Goal: Information Seeking & Learning: Learn about a topic

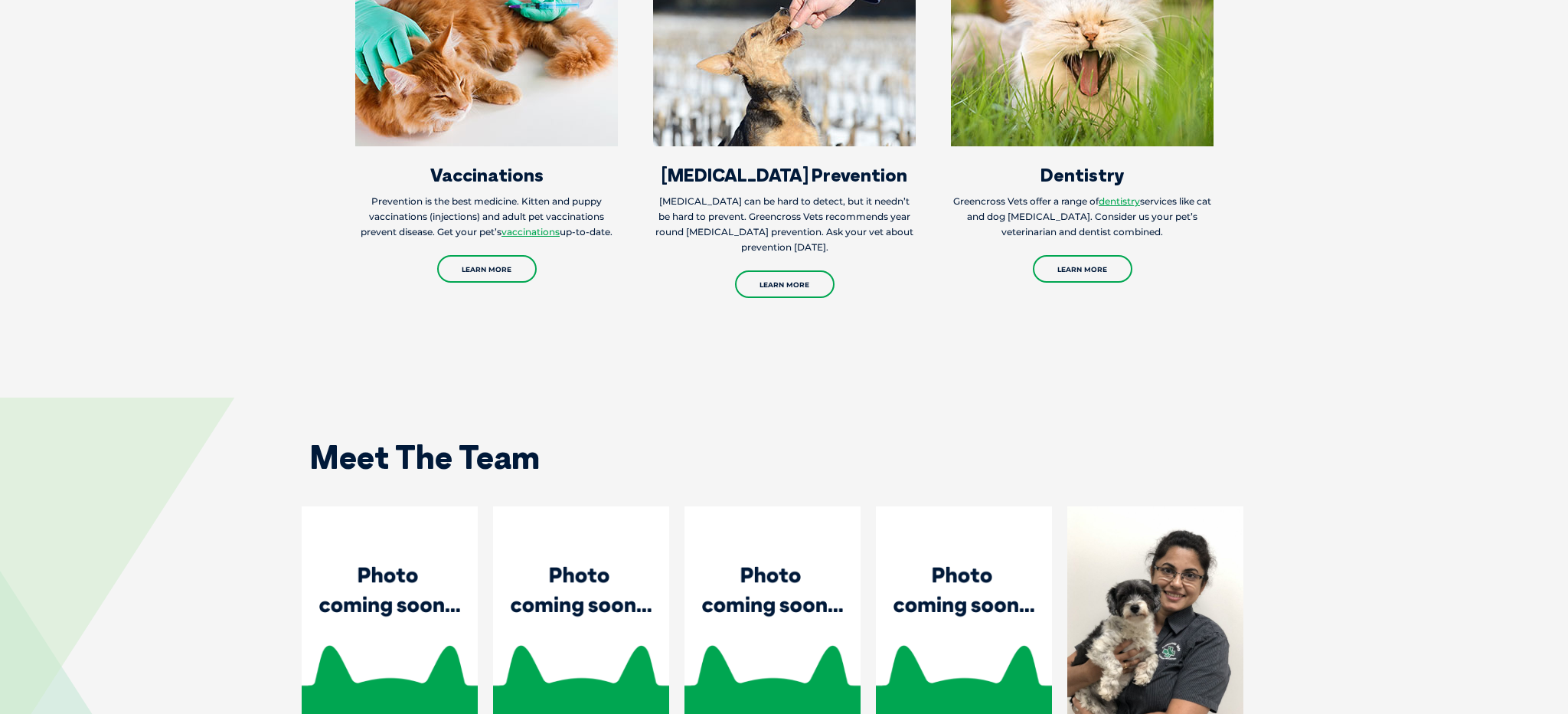
scroll to position [1903, 0]
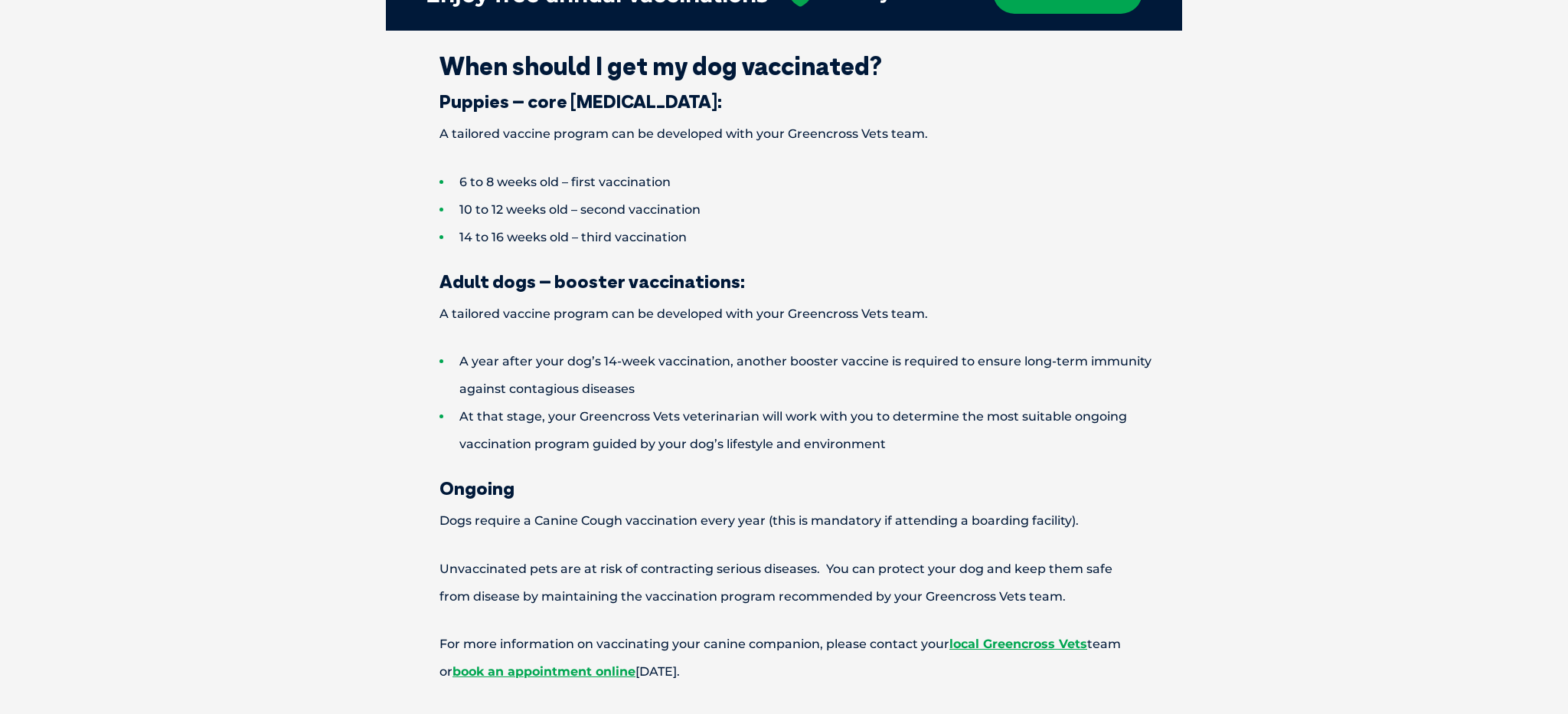
scroll to position [2184, 0]
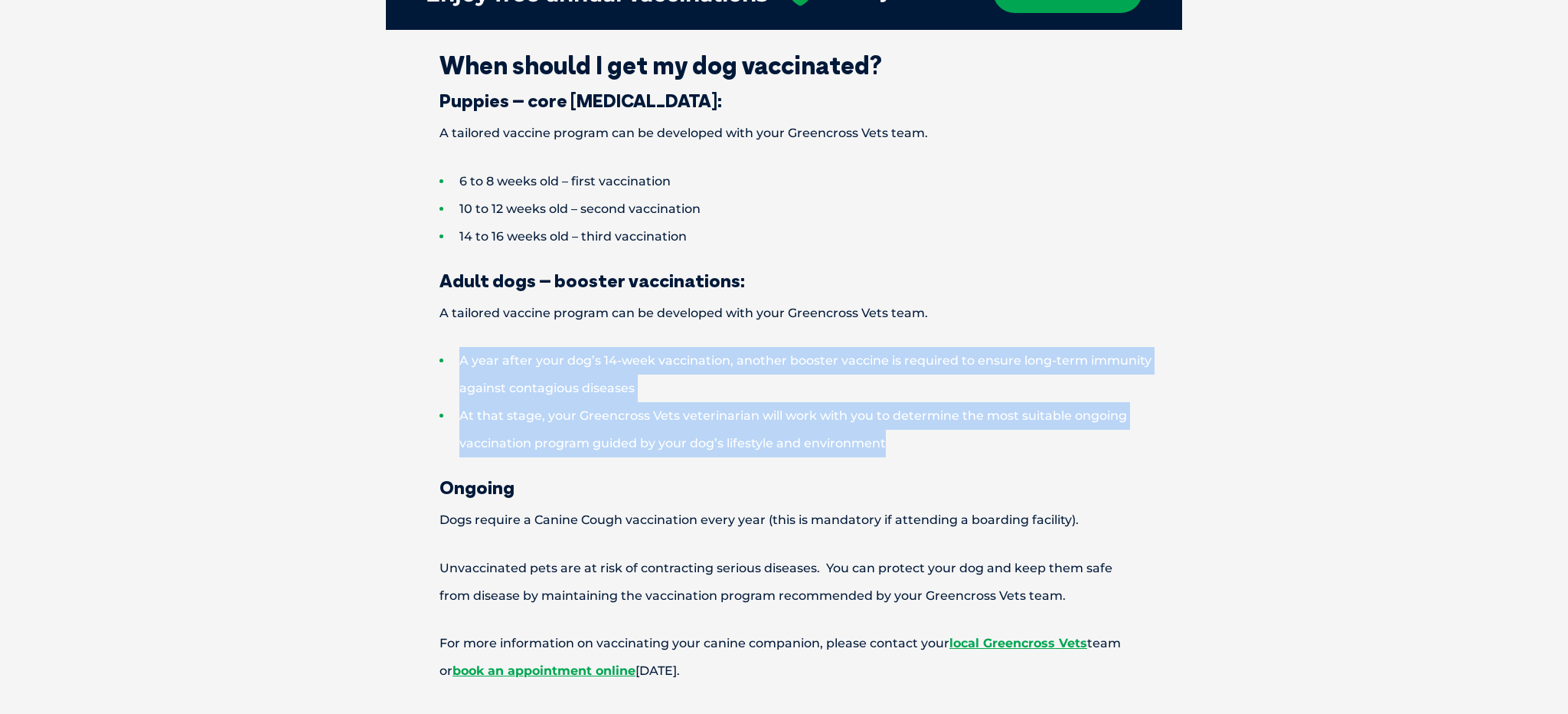
drag, startPoint x: 460, startPoint y: 328, endPoint x: 938, endPoint y: 425, distance: 487.7
click at [939, 425] on ul "A year after your dog’s 14-week vaccination, another booster vaccine is require…" at bounding box center [784, 401] width 796 height 110
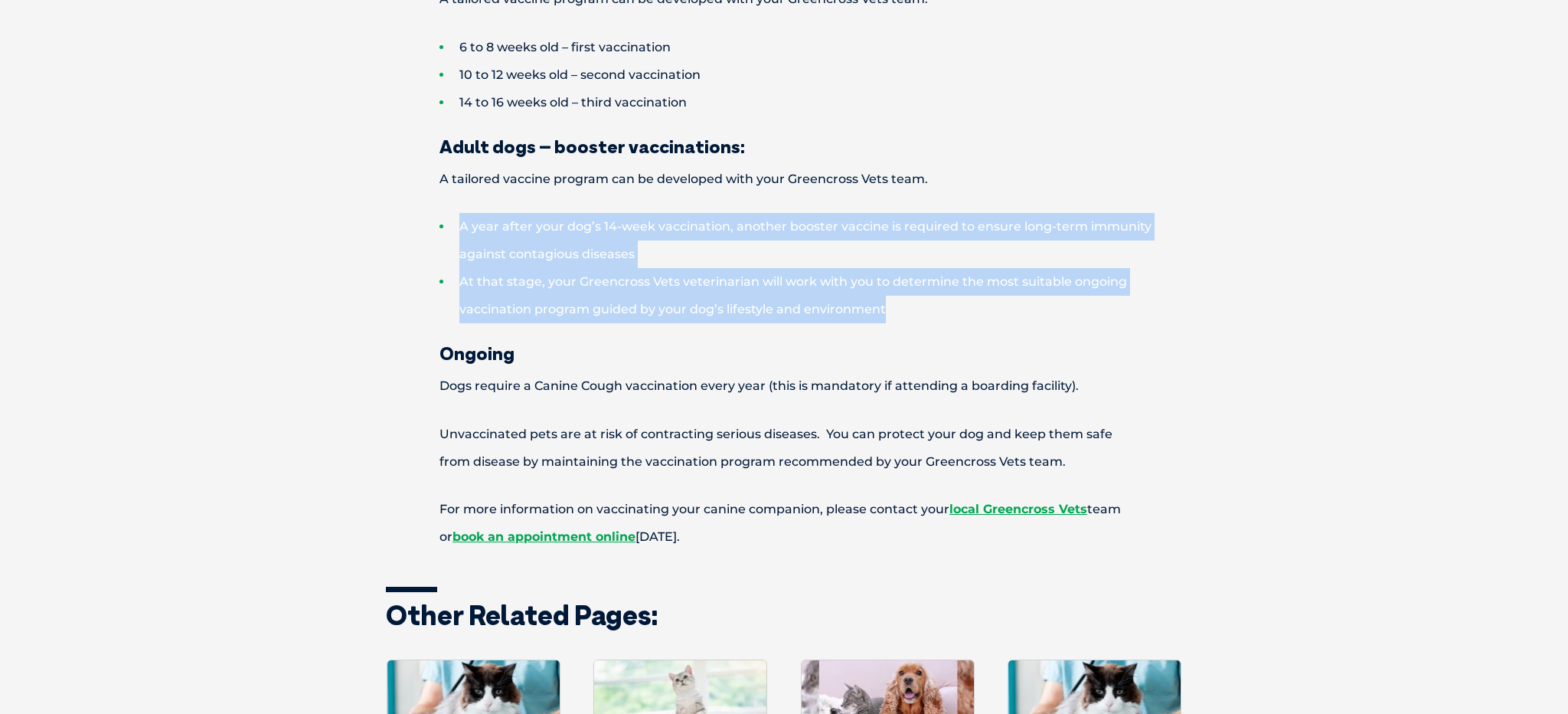
scroll to position [2333, 0]
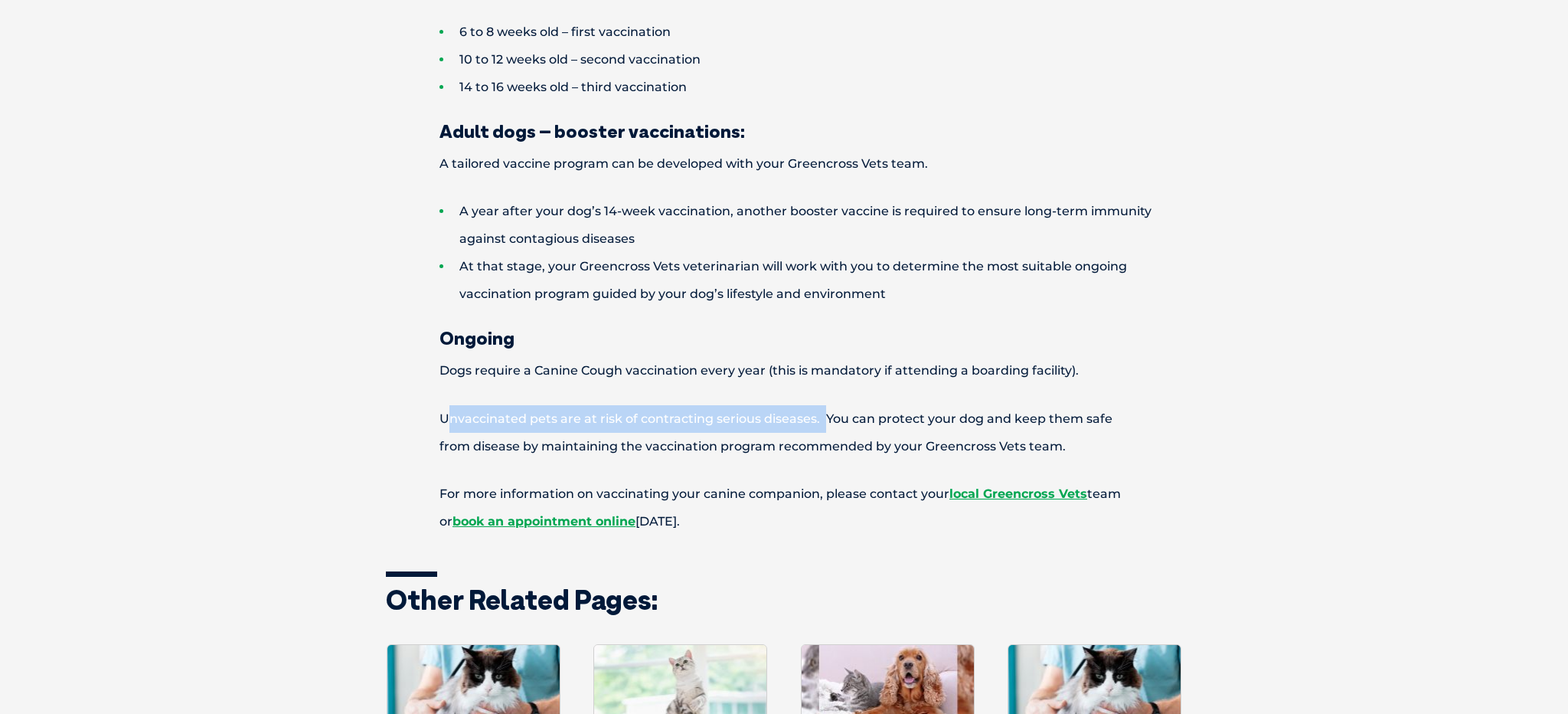
drag, startPoint x: 449, startPoint y: 391, endPoint x: 822, endPoint y: 398, distance: 373.1
click at [822, 405] on p "Unvaccinated pets are at risk of contracting serious diseases. You can protect …" at bounding box center [784, 433] width 796 height 55
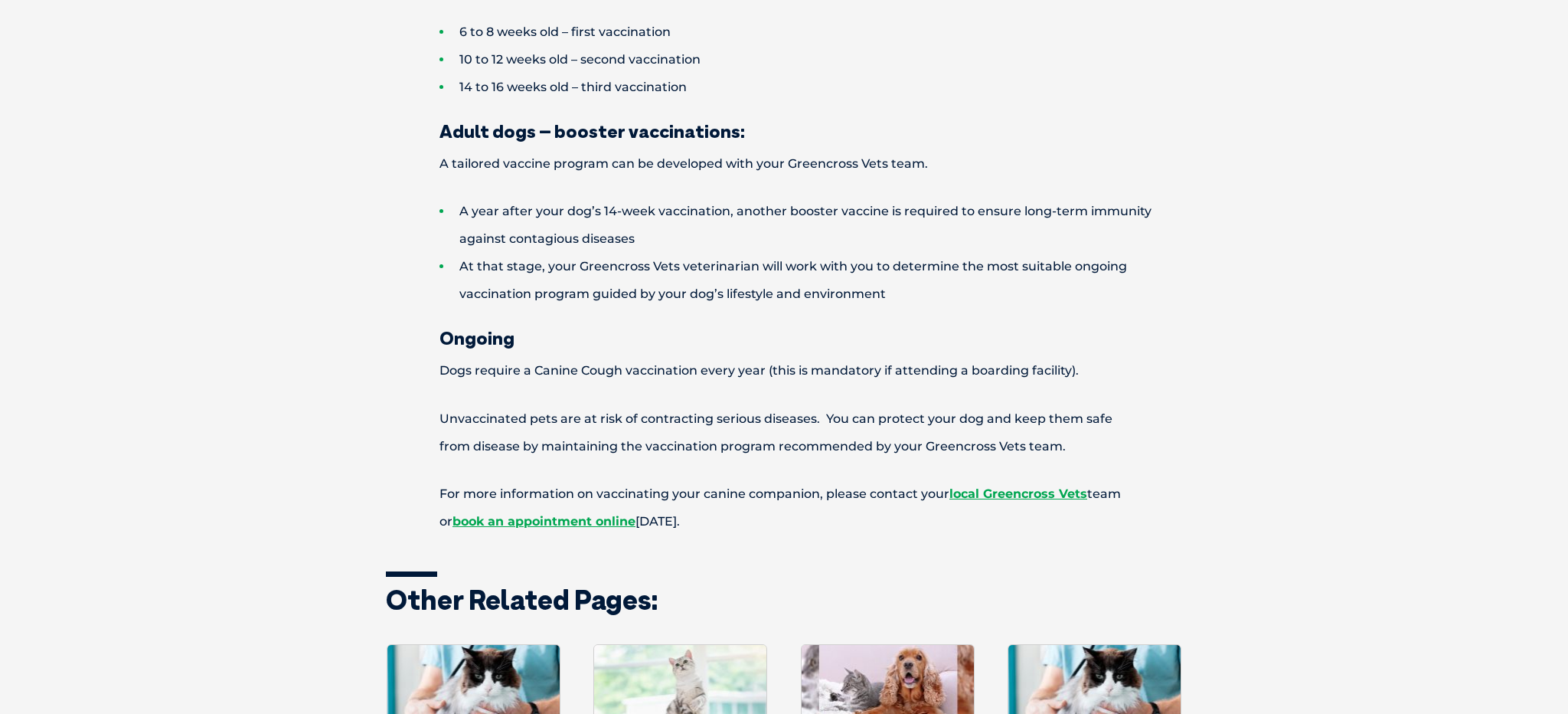
drag, startPoint x: 1088, startPoint y: 343, endPoint x: 684, endPoint y: 237, distance: 417.7
click at [1088, 357] on p "Dogs require a Canine Cough vaccination every year (this is mandatory if attend…" at bounding box center [784, 370] width 796 height 28
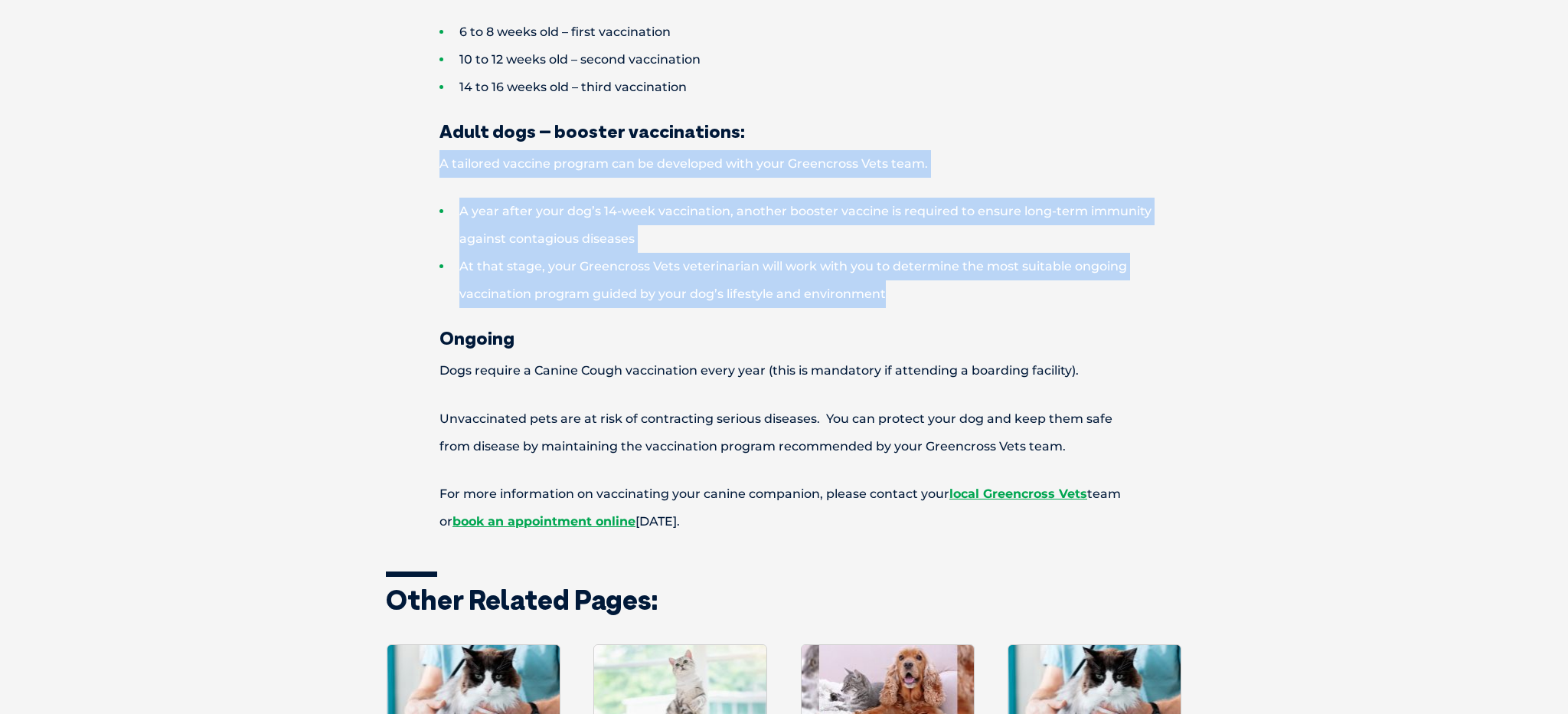
drag, startPoint x: 895, startPoint y: 264, endPoint x: 428, endPoint y: 140, distance: 483.2
click at [428, 140] on div "6 to 8 weeks old – first vaccination 10 to 12 weeks old – second vaccination 14…" at bounding box center [784, 277] width 796 height 517
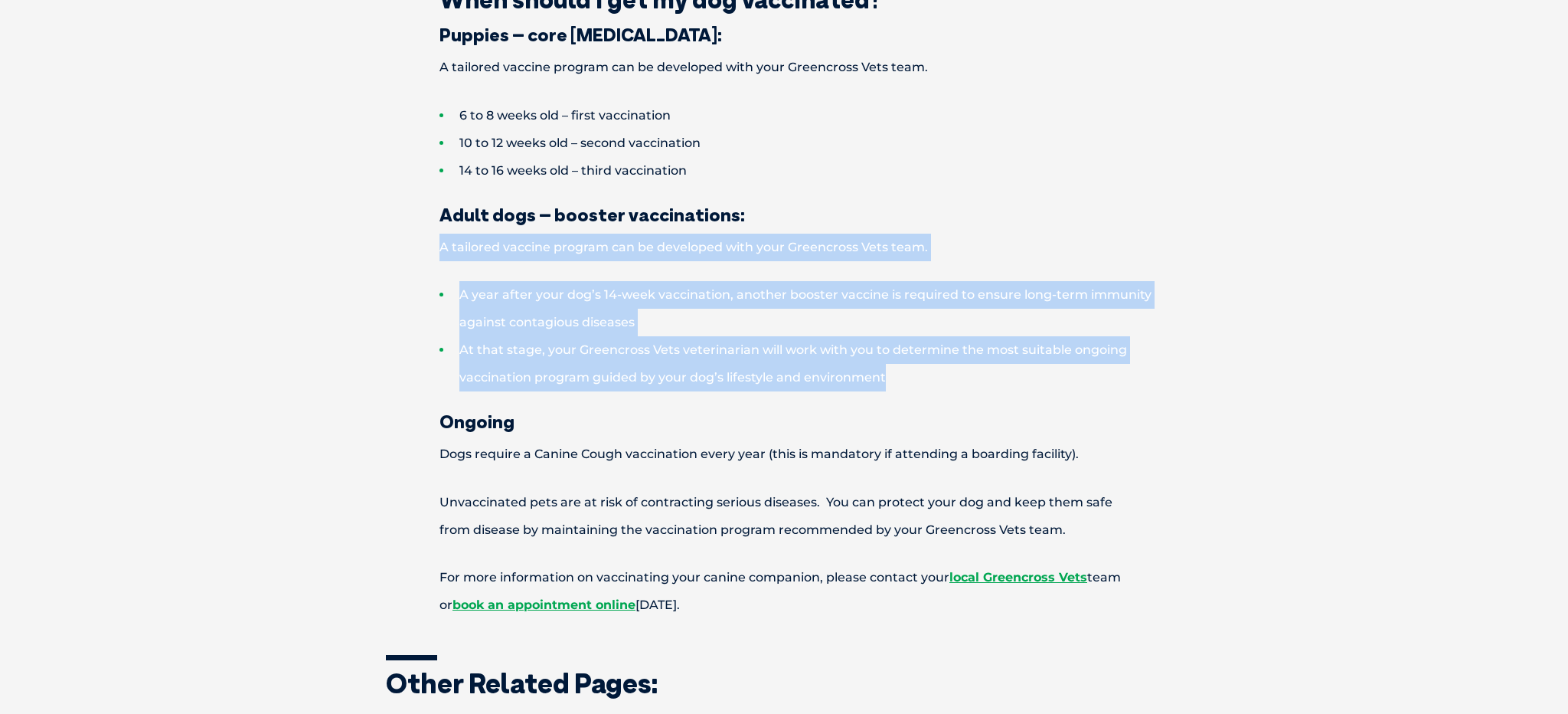
scroll to position [2226, 0]
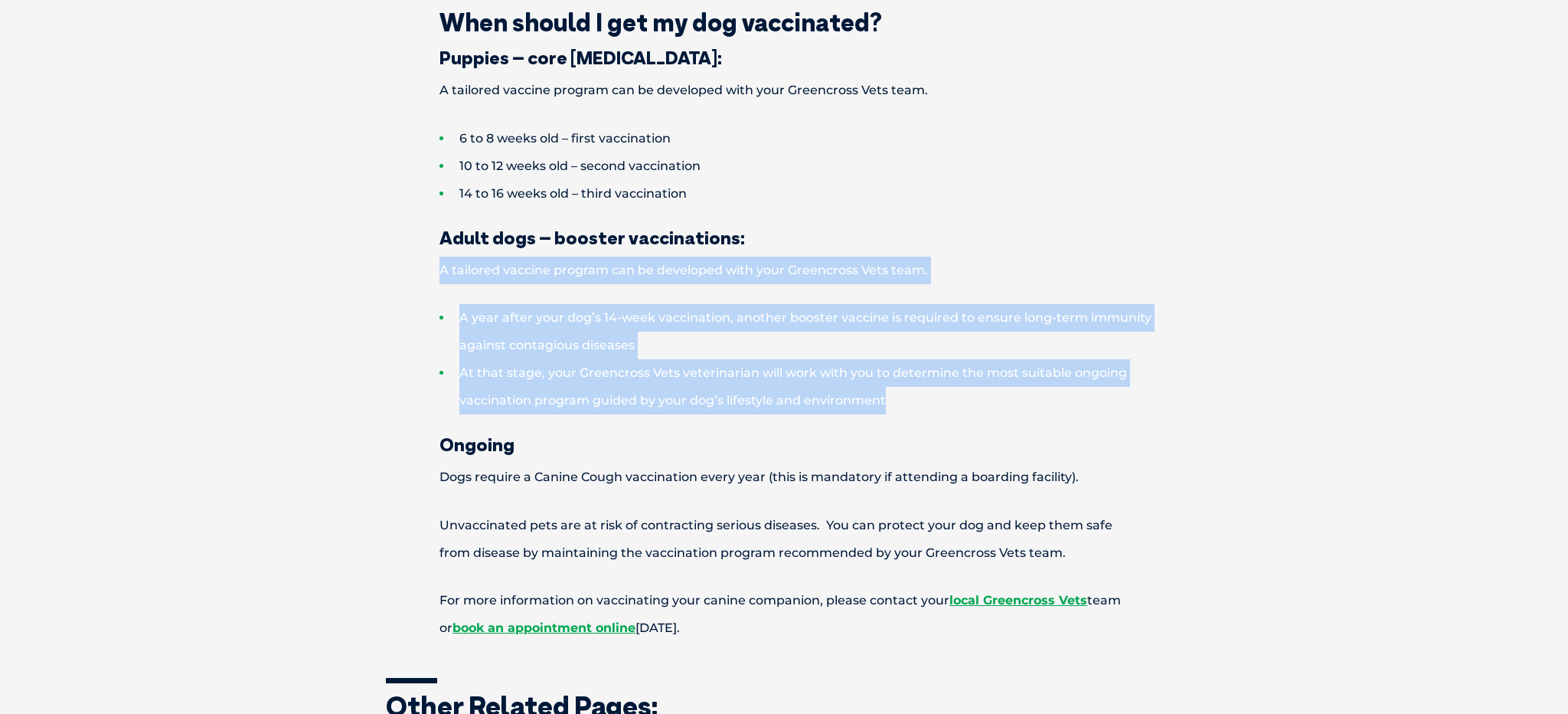
click at [456, 304] on li "A year after your dog’s 14-week vaccination, another booster vaccine is require…" at bounding box center [811, 331] width 742 height 55
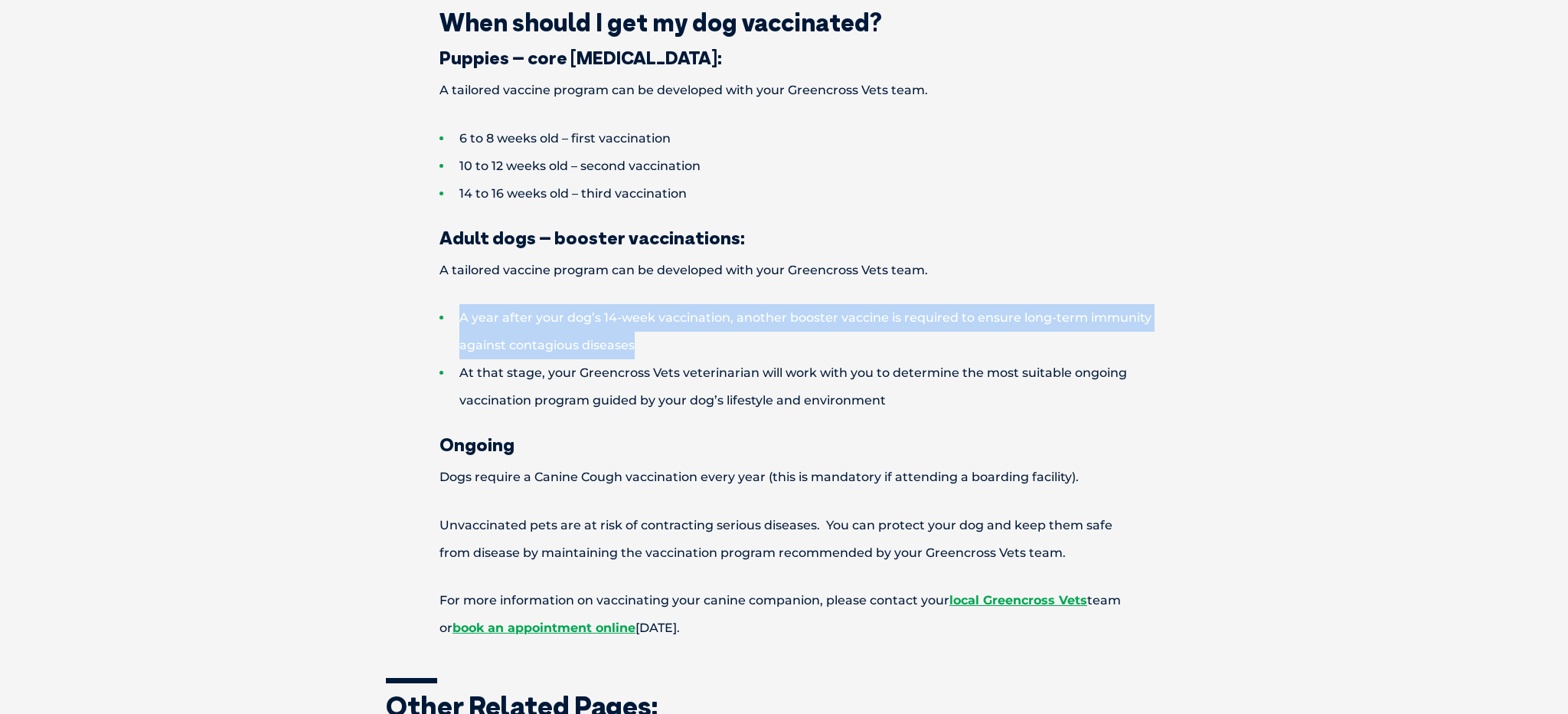
drag, startPoint x: 458, startPoint y: 288, endPoint x: 668, endPoint y: 313, distance: 211.5
click at [668, 313] on li "A year after your dog’s 14-week vaccination, another booster vaccine is require…" at bounding box center [811, 331] width 742 height 55
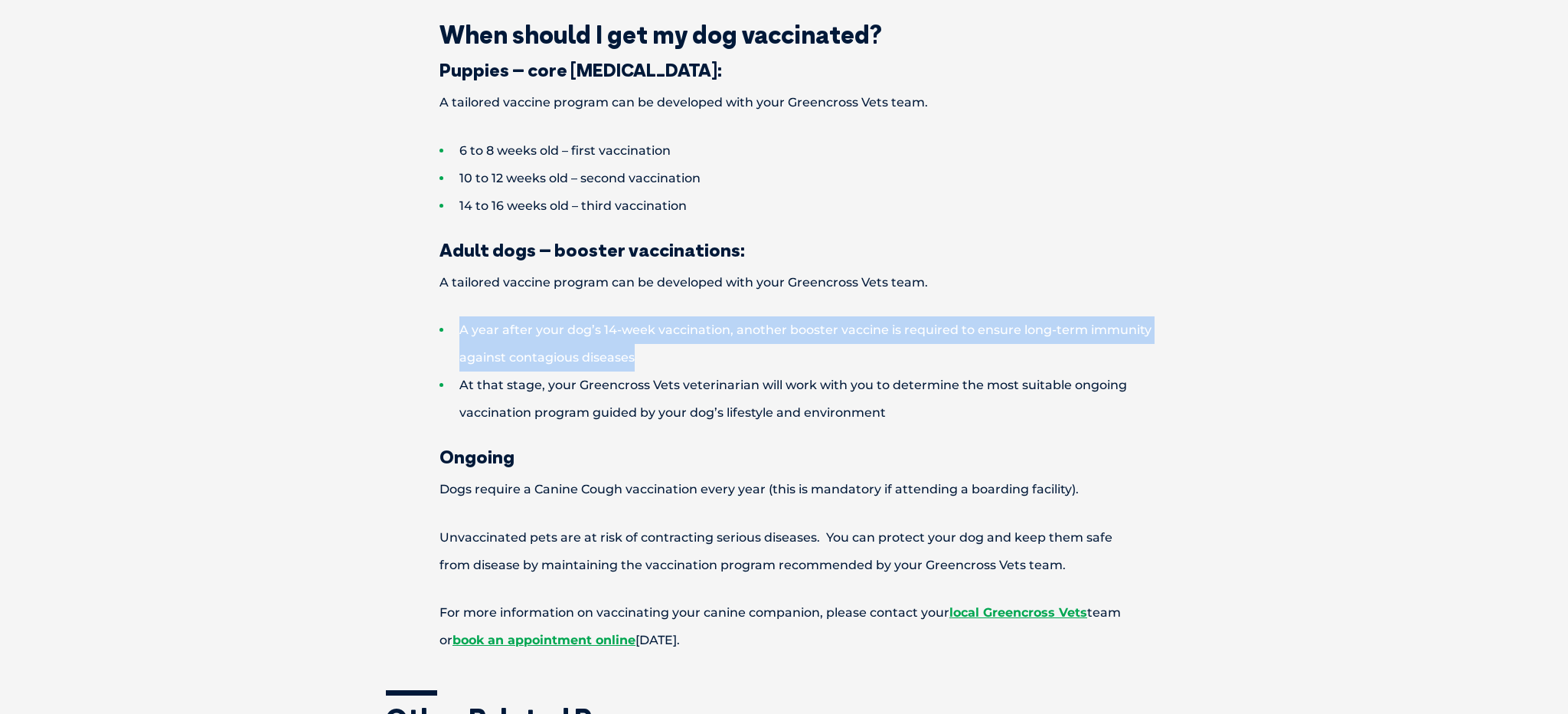
scroll to position [2232, 0]
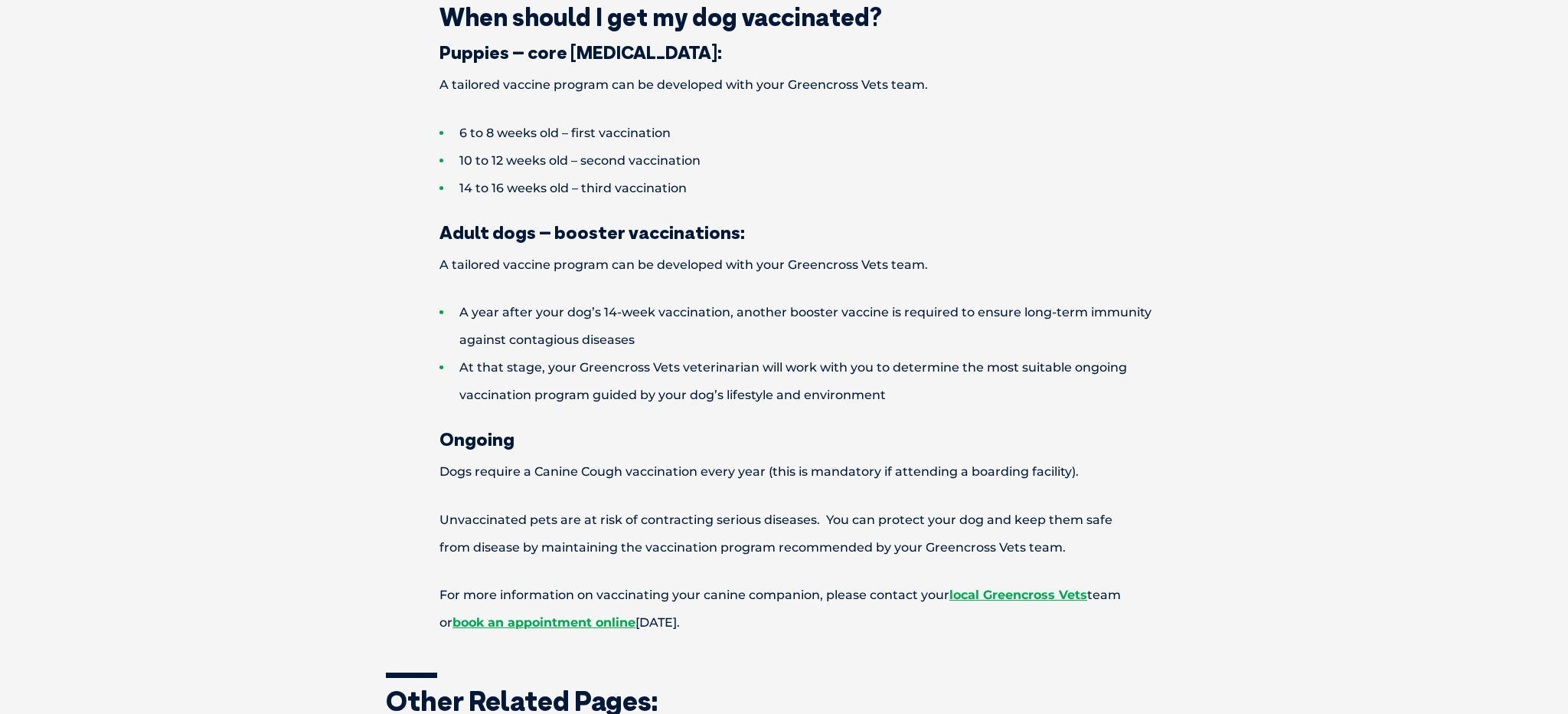
click at [703, 252] on p "A tailored vaccine program can be developed with your Greencross Vets team." at bounding box center [784, 265] width 796 height 28
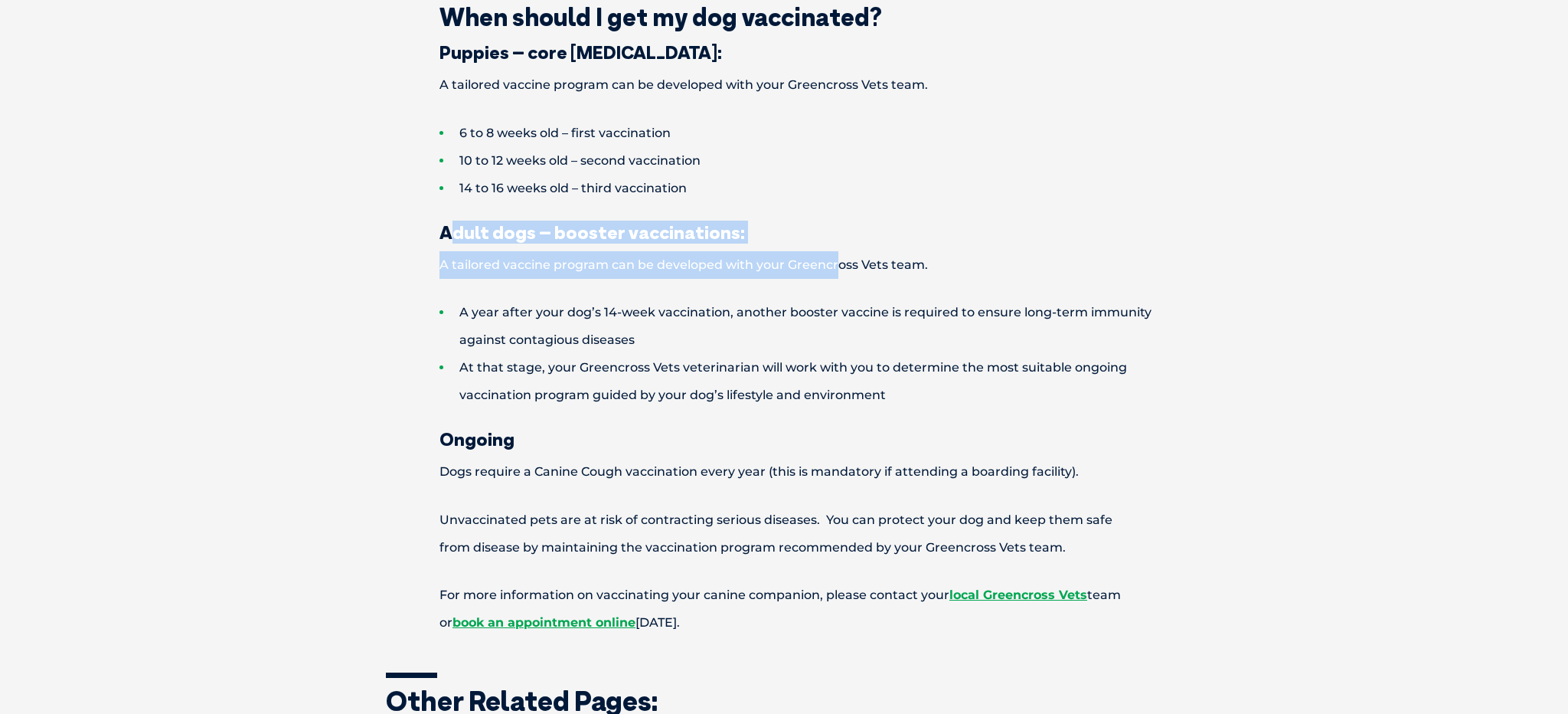
drag, startPoint x: 449, startPoint y: 206, endPoint x: 833, endPoint y: 238, distance: 385.3
click at [833, 238] on div "6 to 8 weeks old – first vaccination 10 to 12 weeks old – second vaccination 14…" at bounding box center [784, 378] width 796 height 517
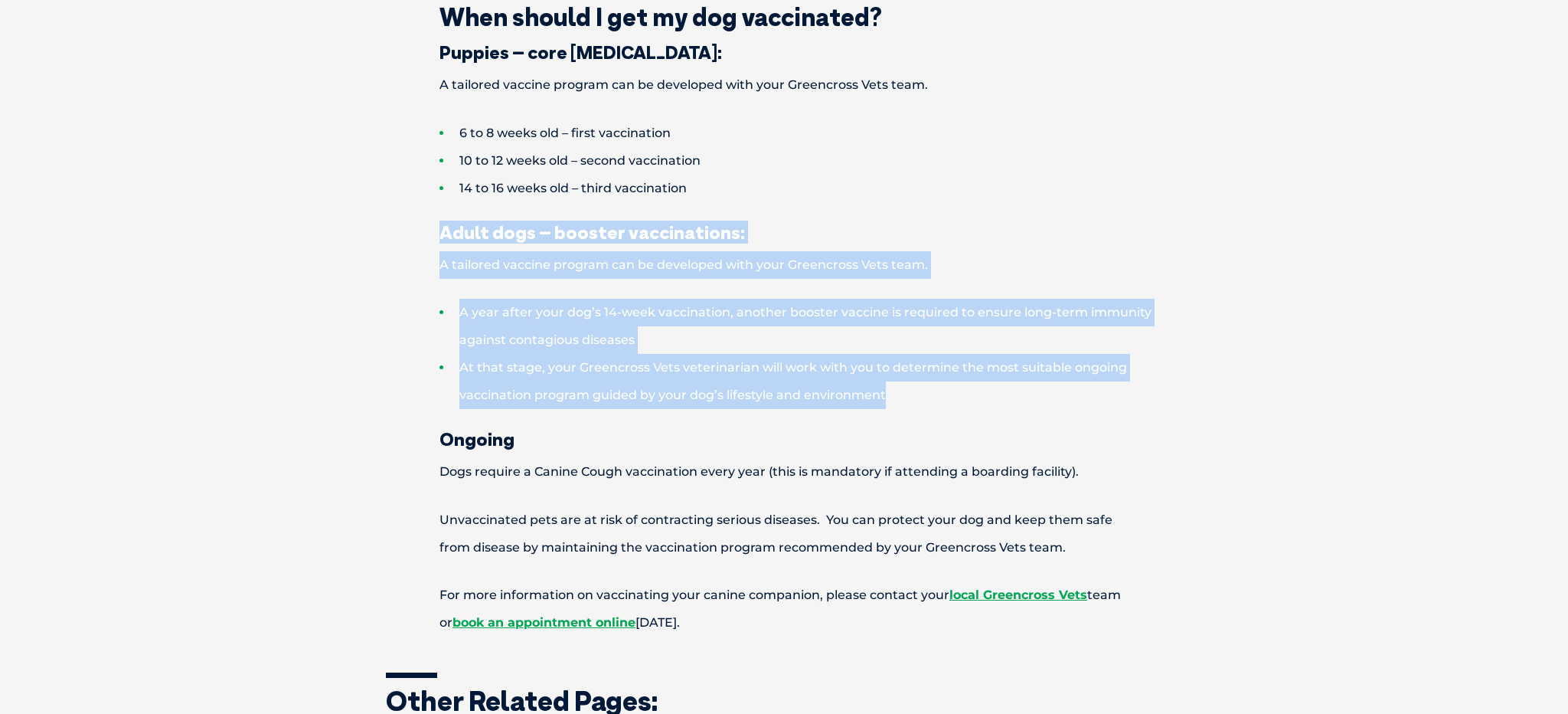
drag, startPoint x: 437, startPoint y: 206, endPoint x: 913, endPoint y: 365, distance: 501.9
click at [913, 365] on div "6 to 8 weeks old – first vaccination 10 to 12 weeks old – second vaccination 14…" at bounding box center [784, 378] width 796 height 517
click at [1009, 374] on li "At that stage, your Greencross Vets veterinarian will work with you to determin…" at bounding box center [811, 382] width 742 height 55
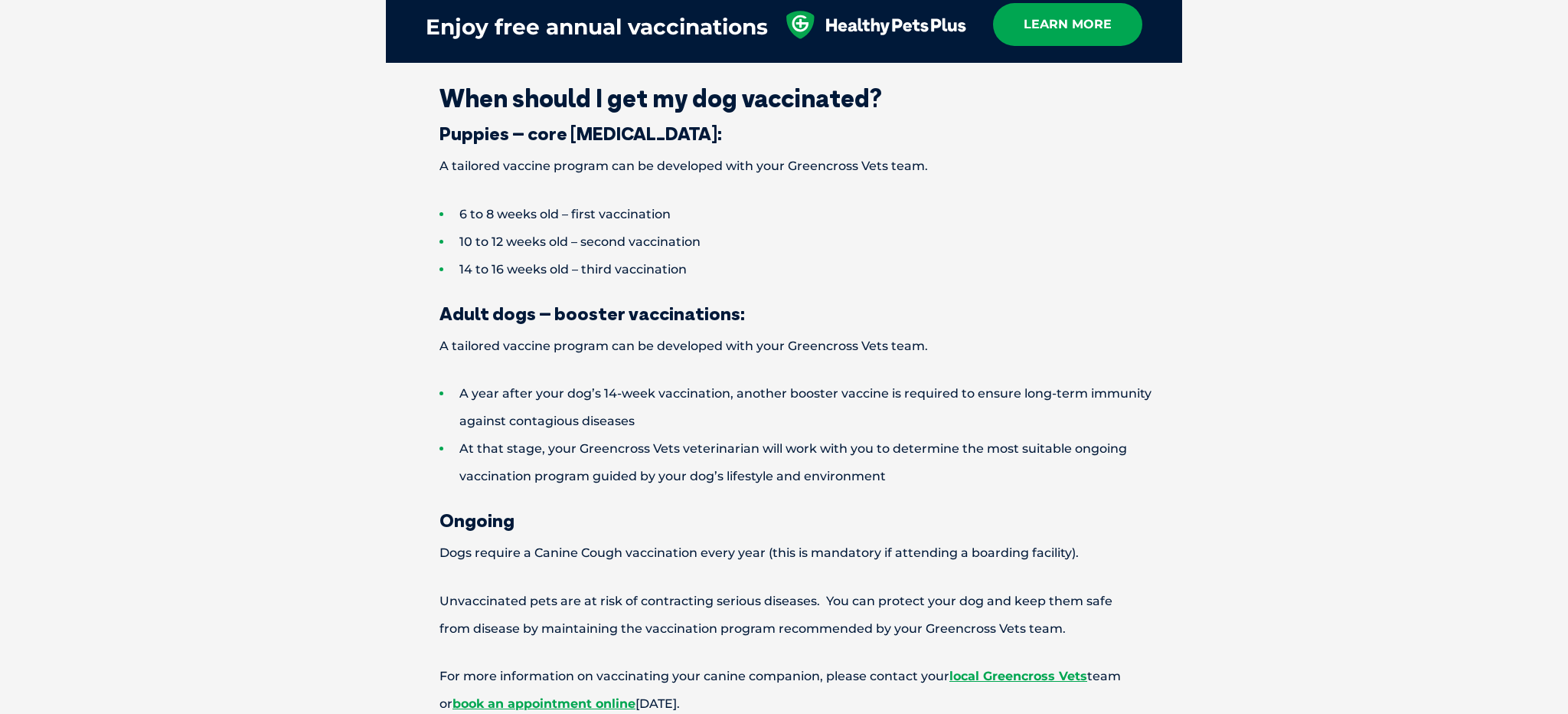
scroll to position [2188, 0]
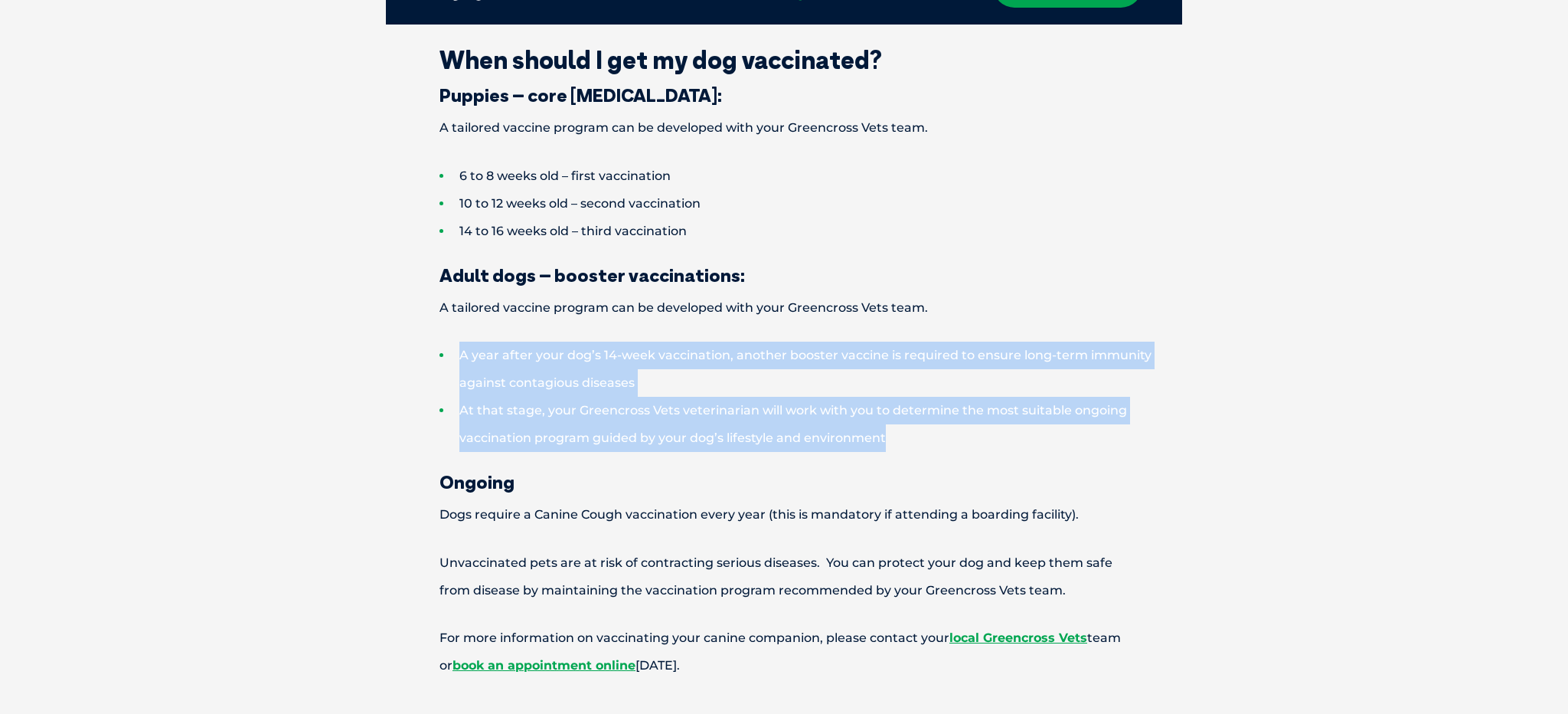
drag, startPoint x: 902, startPoint y: 406, endPoint x: 372, endPoint y: 298, distance: 540.9
drag, startPoint x: 440, startPoint y: 278, endPoint x: 967, endPoint y: 412, distance: 543.8
click at [967, 412] on div "6 to 8 weeks old – first vaccination 10 to 12 weeks old – second vaccination 14…" at bounding box center [784, 420] width 796 height 517
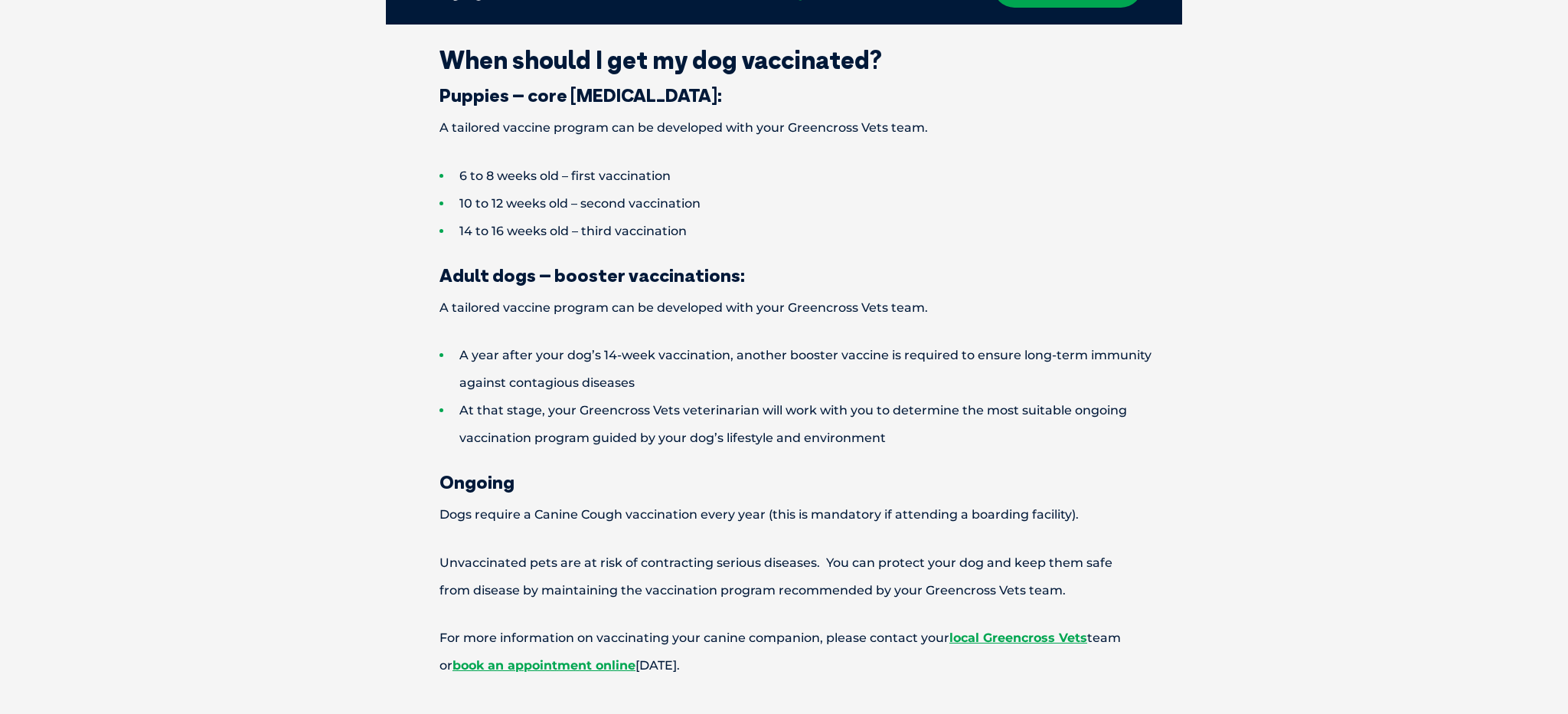
click at [1086, 415] on li "At that stage, your Greencross Vets veterinarian will work with you to determin…" at bounding box center [811, 424] width 742 height 55
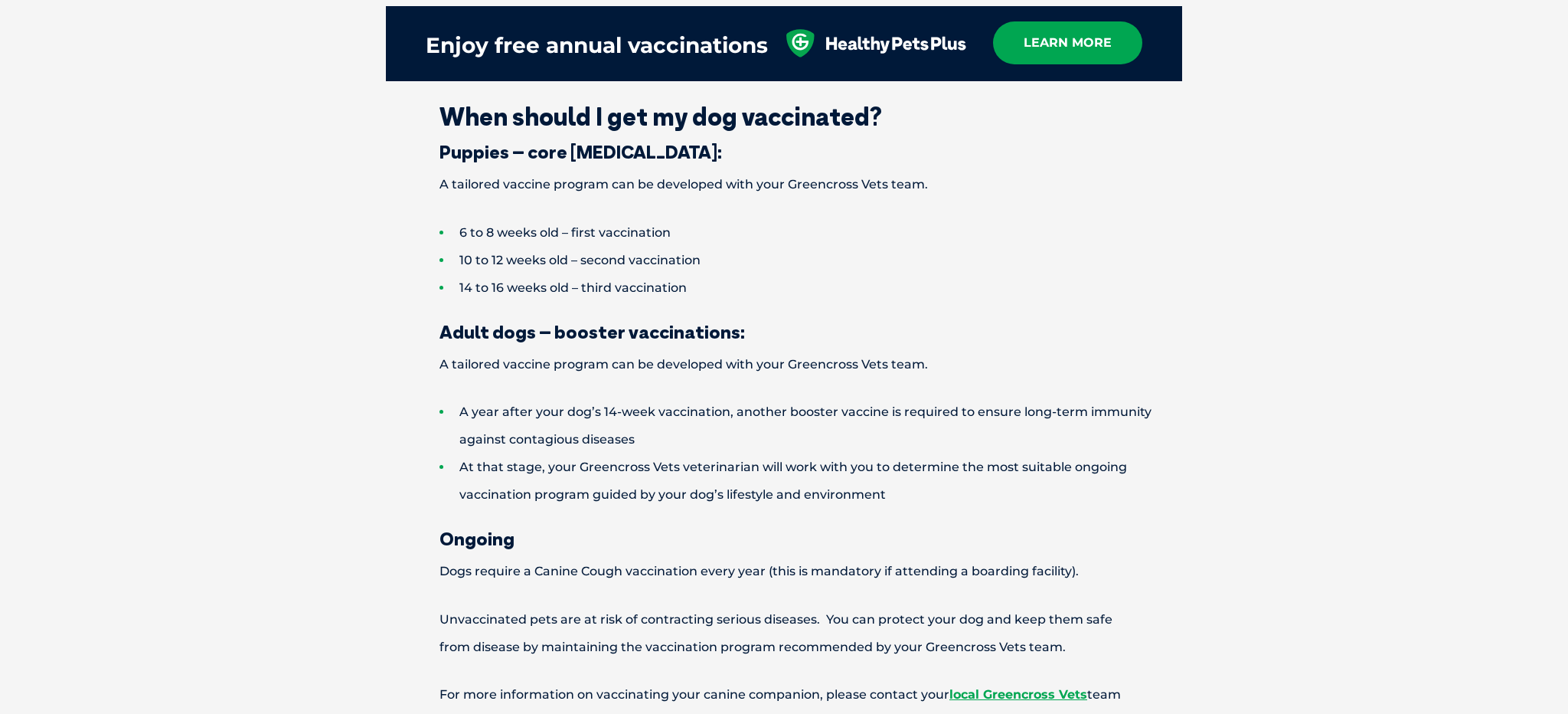
scroll to position [2131, 0]
